Goal: Transaction & Acquisition: Purchase product/service

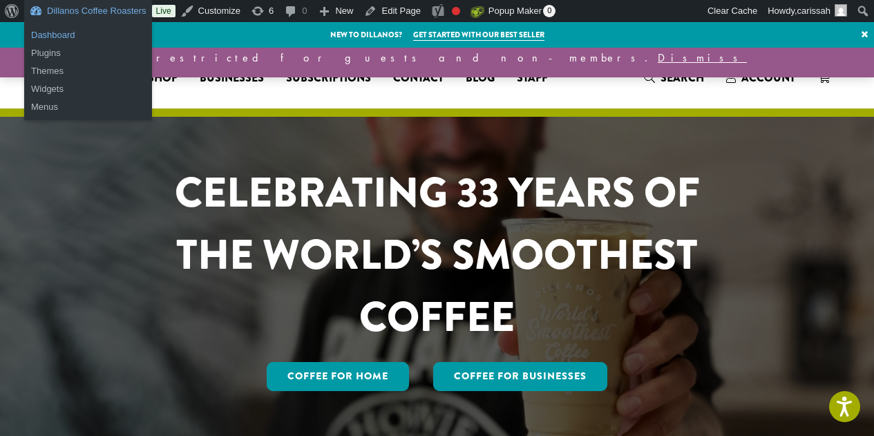
click at [42, 39] on link "Dashboard" at bounding box center [88, 35] width 128 height 18
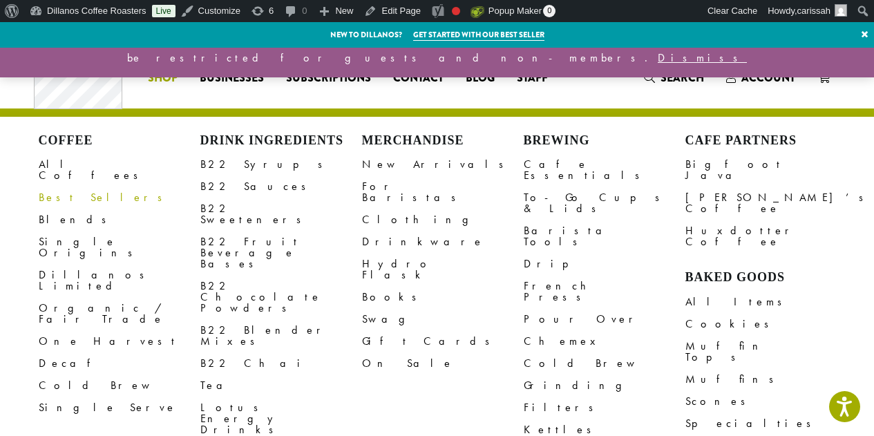
click at [169, 70] on span "Shop" at bounding box center [163, 78] width 30 height 17
click at [61, 162] on link "All Coffees" at bounding box center [120, 169] width 162 height 33
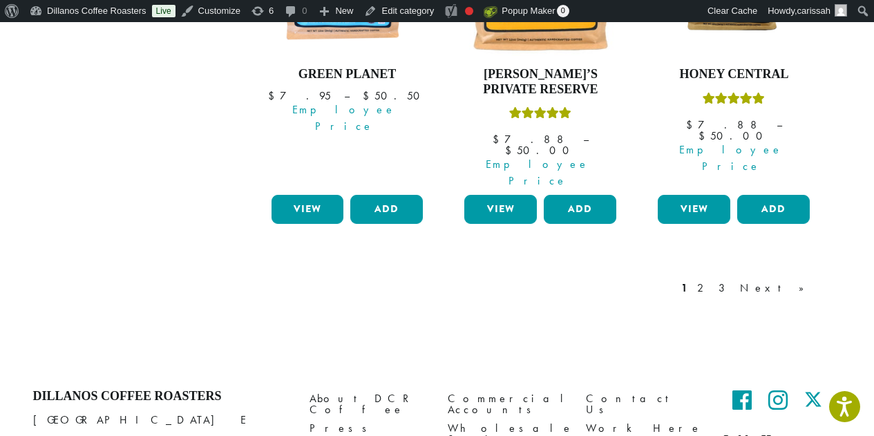
scroll to position [1447, 0]
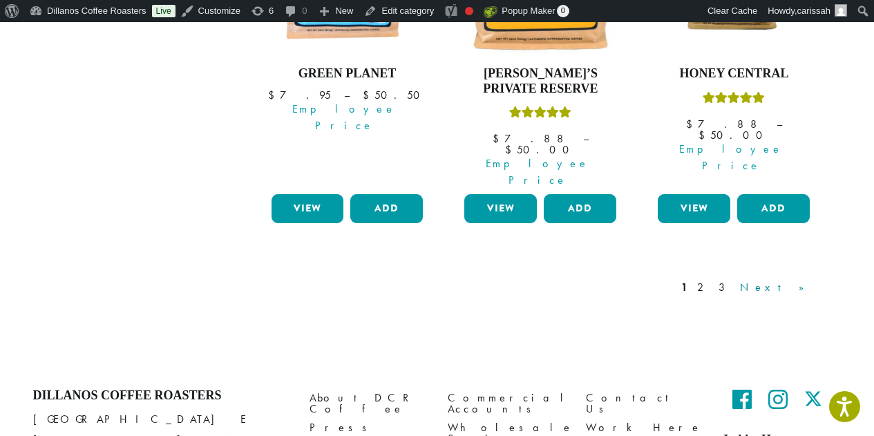
click at [798, 279] on link "Next »" at bounding box center [776, 287] width 79 height 17
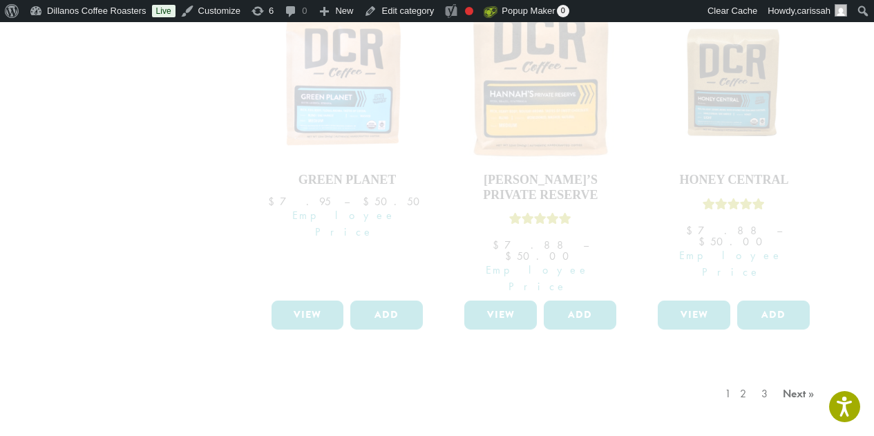
scroll to position [1316, 0]
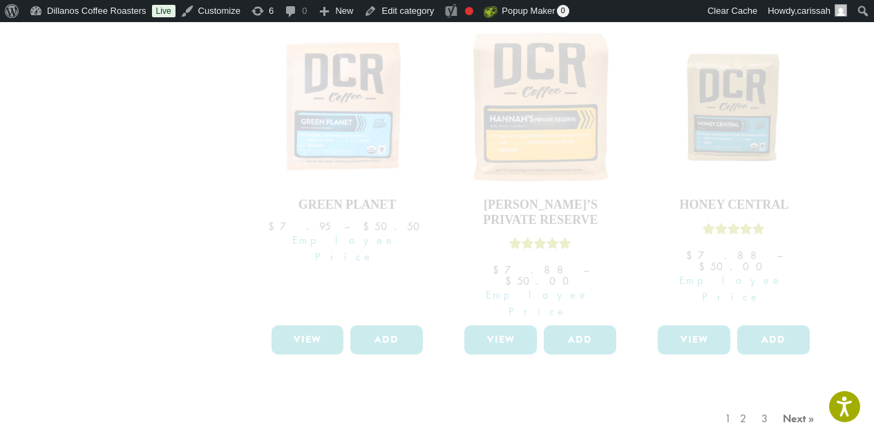
click at [802, 400] on div "1 2 3 Next »" at bounding box center [771, 432] width 99 height 65
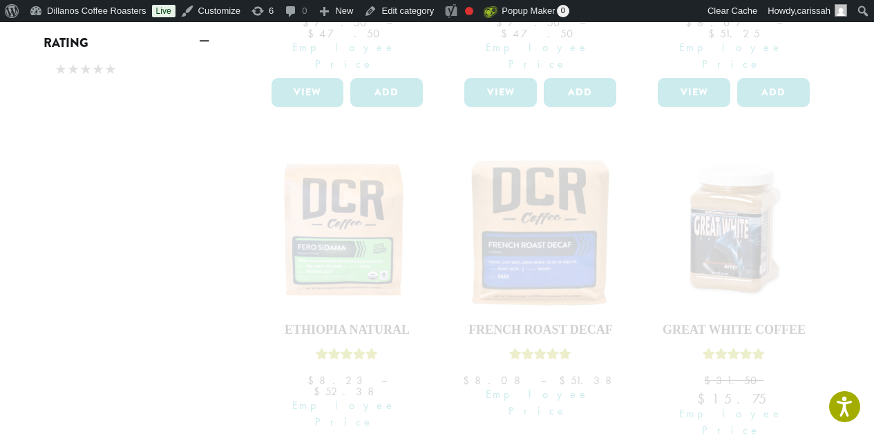
scroll to position [825, 0]
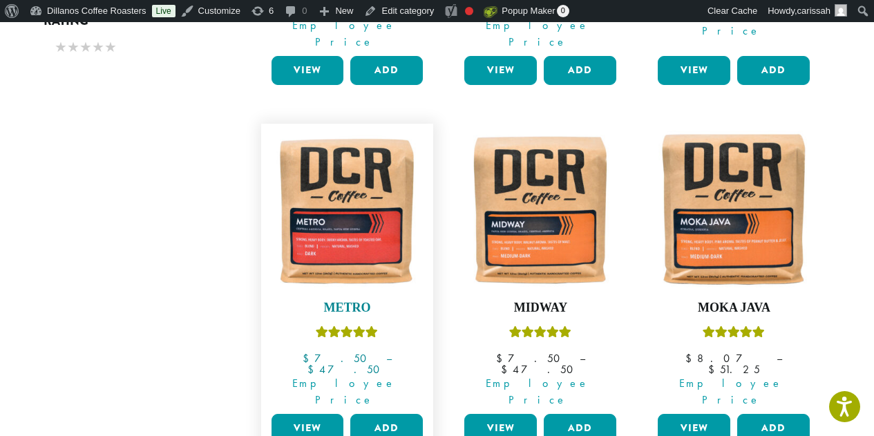
scroll to position [857, 0]
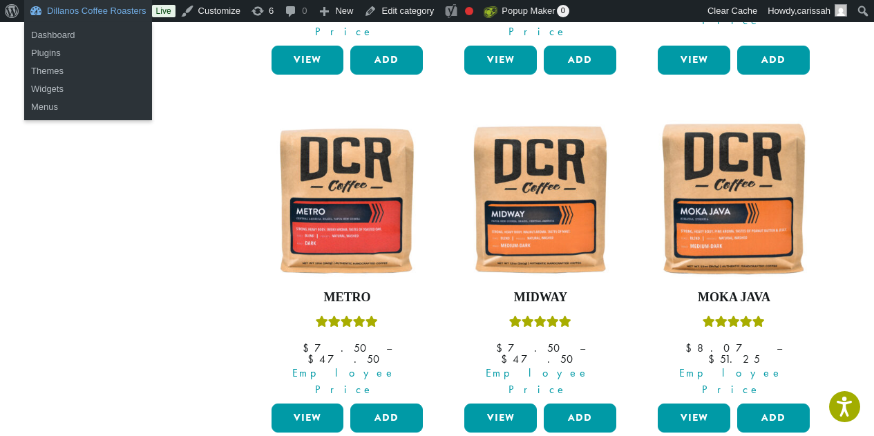
click at [53, 17] on link "Dillanos Coffee Roasters" at bounding box center [88, 11] width 128 height 22
